Goal: Task Accomplishment & Management: Use online tool/utility

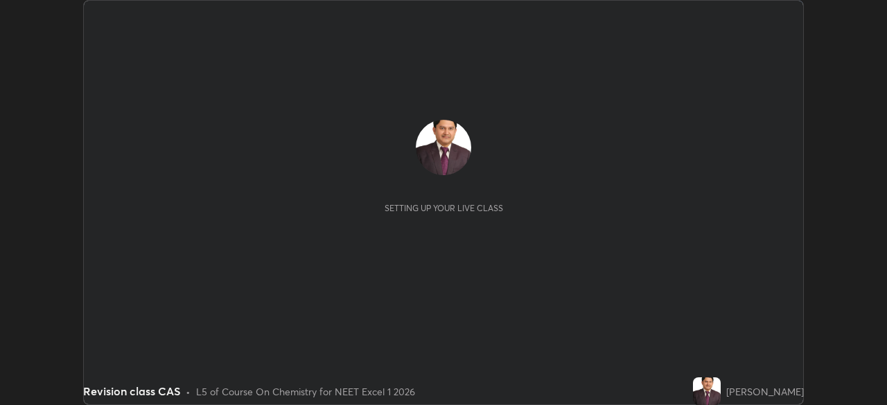
scroll to position [405, 886]
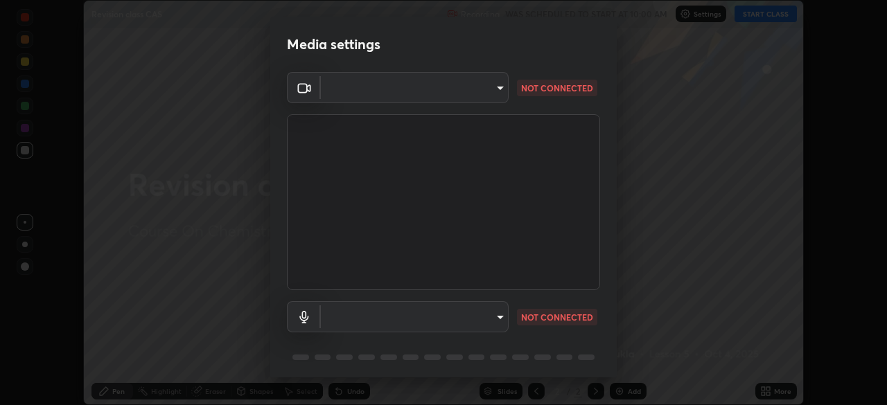
type input "7db3104c3122a209b332b64619111aa91615a24fb0de166504fa5909fce8eb30"
type input "communications"
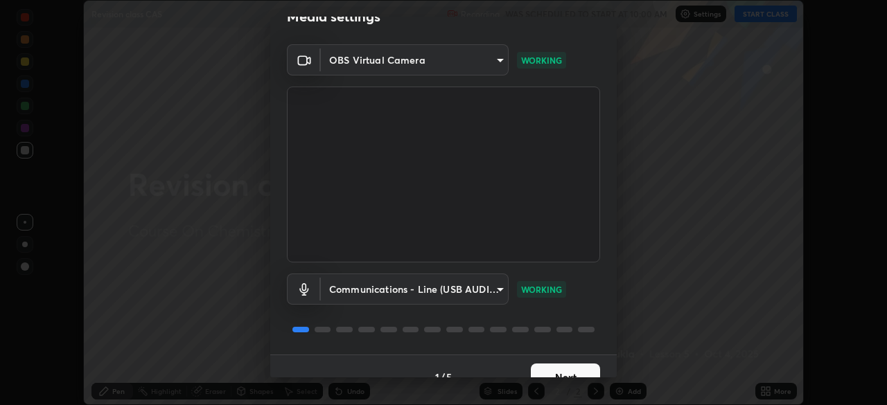
scroll to position [33, 0]
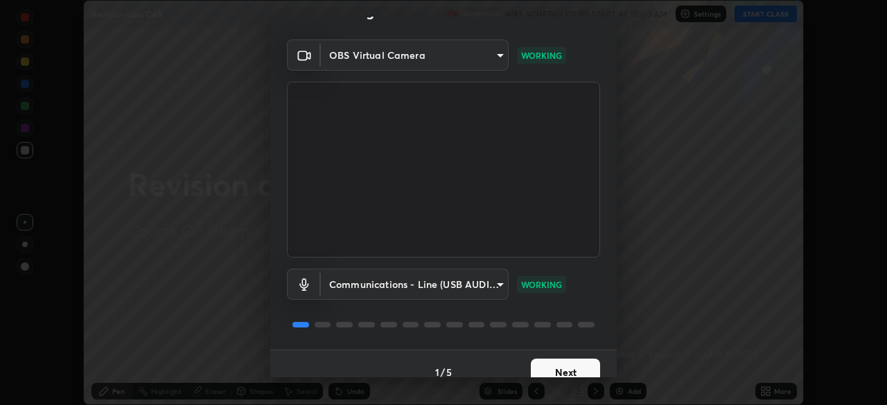
click at [554, 370] on button "Next" at bounding box center [565, 373] width 69 height 28
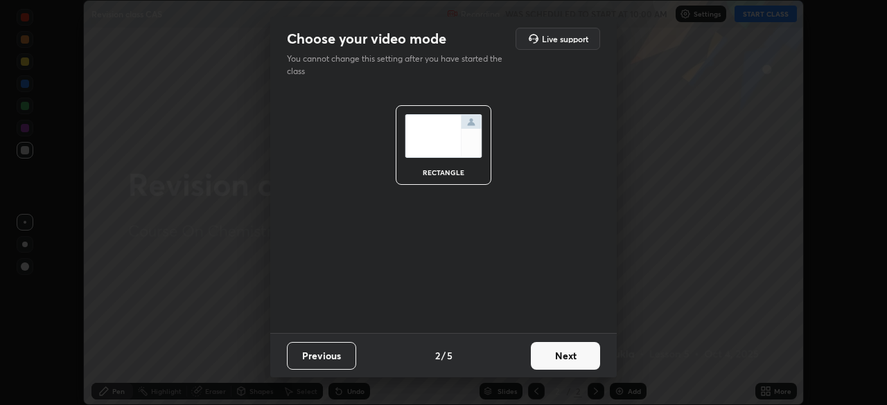
scroll to position [0, 0]
click at [554, 358] on button "Next" at bounding box center [565, 356] width 69 height 28
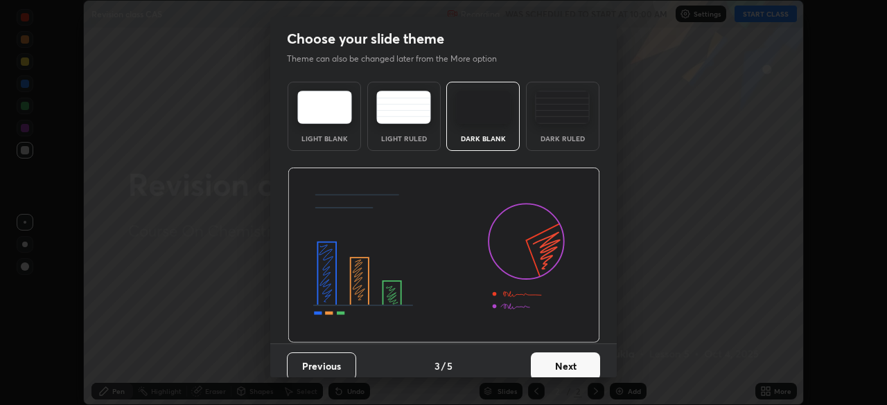
click at [554, 364] on button "Next" at bounding box center [565, 367] width 69 height 28
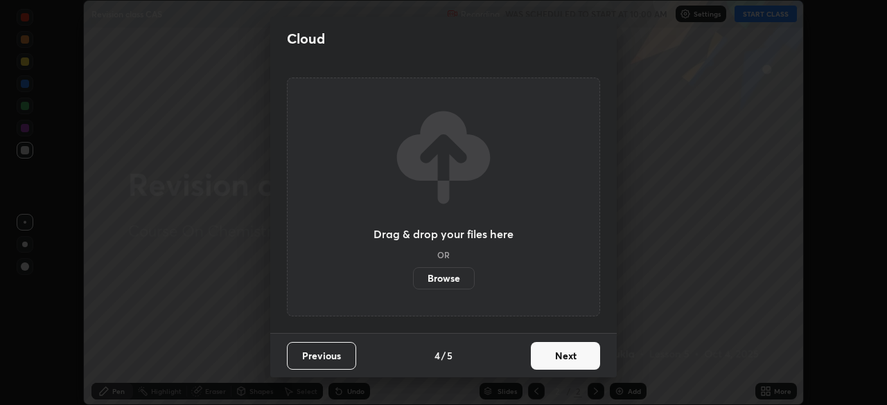
click at [556, 357] on button "Next" at bounding box center [565, 356] width 69 height 28
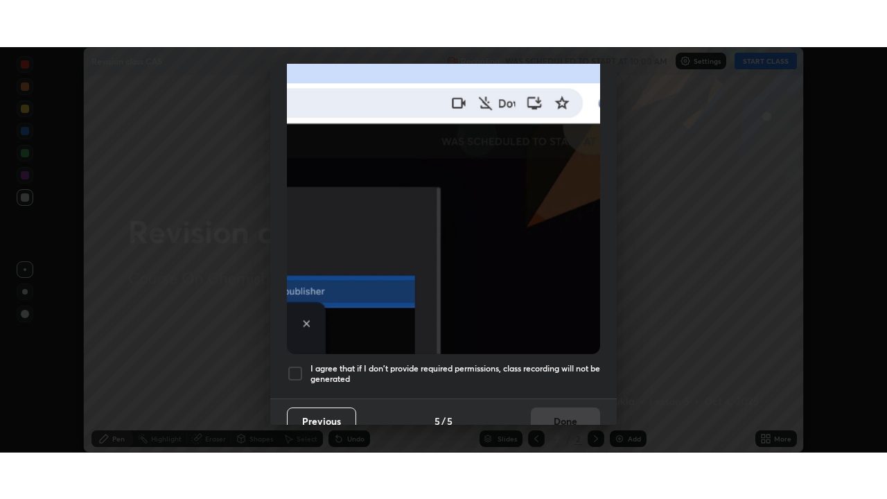
scroll to position [327, 0]
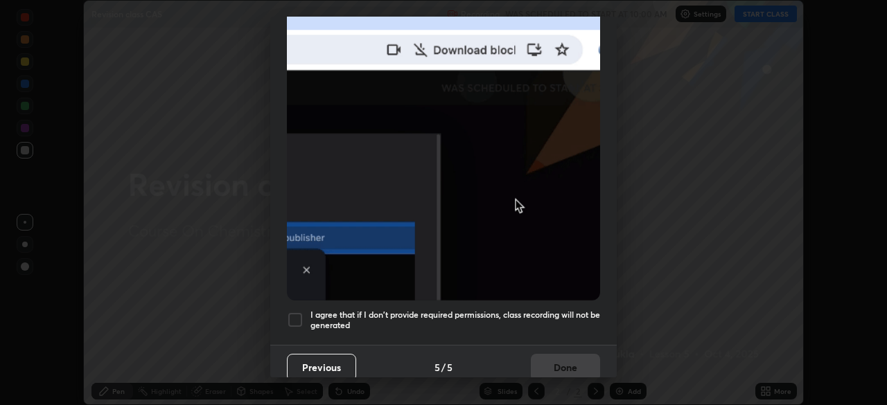
click at [297, 313] on div at bounding box center [295, 320] width 17 height 17
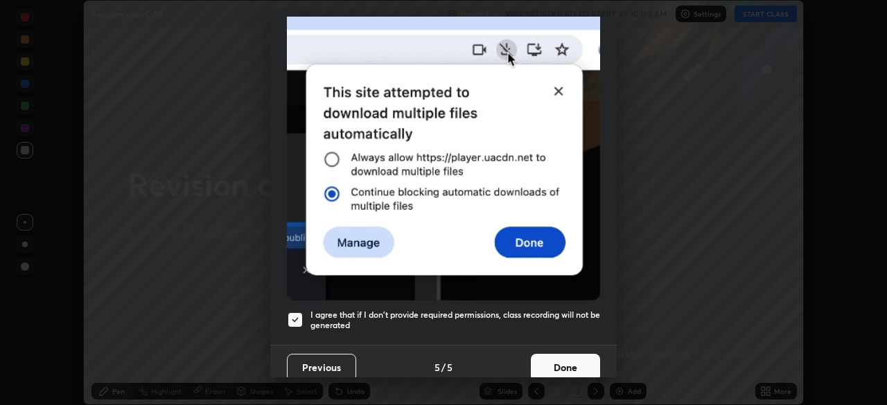
click at [546, 359] on button "Done" at bounding box center [565, 368] width 69 height 28
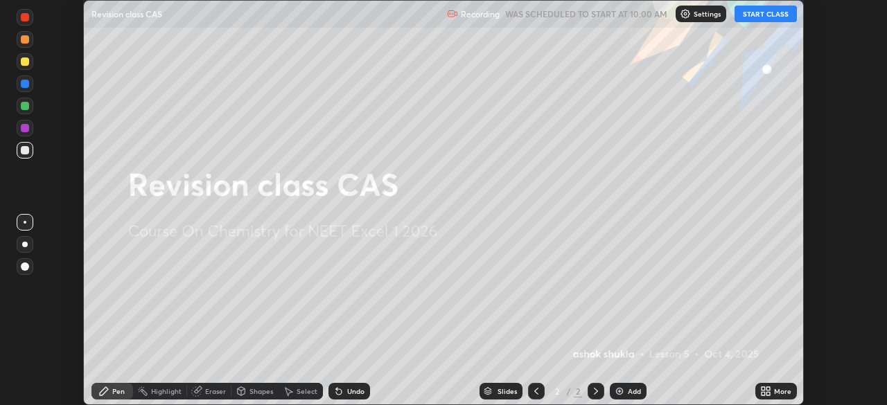
click at [617, 389] on img at bounding box center [619, 391] width 11 height 11
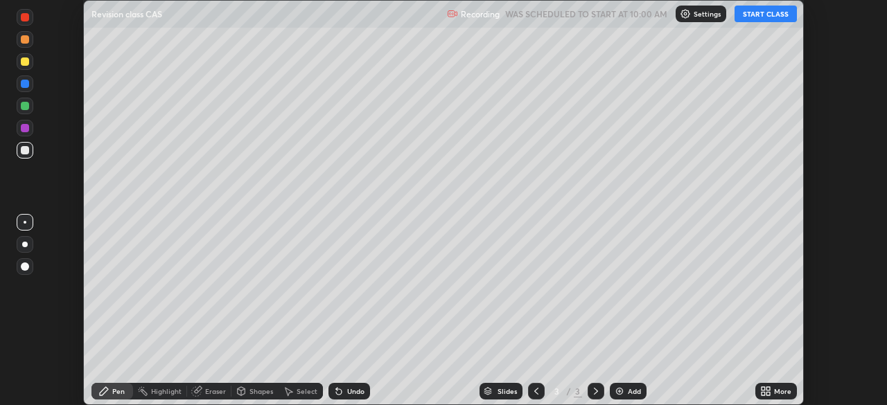
click at [753, 15] on button "START CLASS" at bounding box center [766, 14] width 62 height 17
click at [762, 389] on icon at bounding box center [763, 388] width 3 height 3
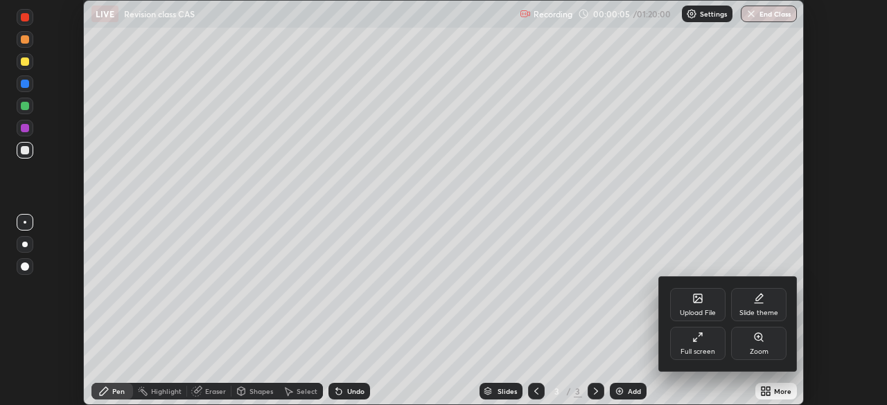
click at [700, 335] on icon at bounding box center [700, 334] width 3 height 3
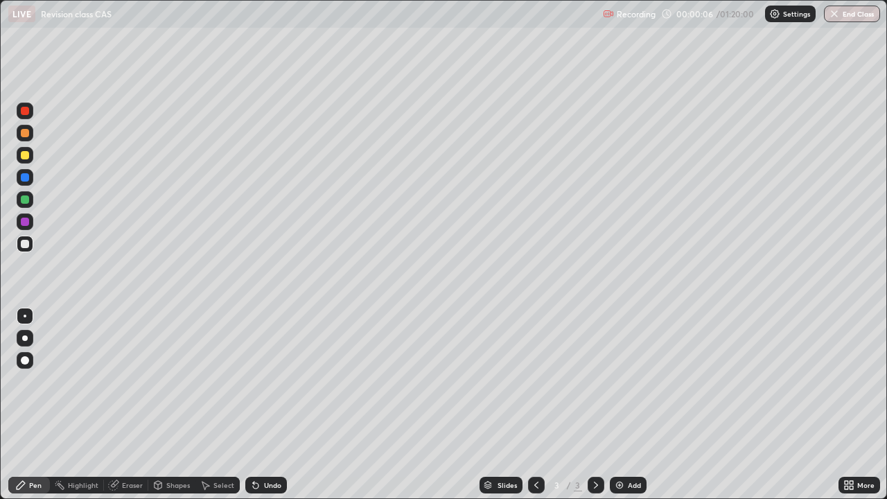
scroll to position [499, 887]
